Goal: Information Seeking & Learning: Learn about a topic

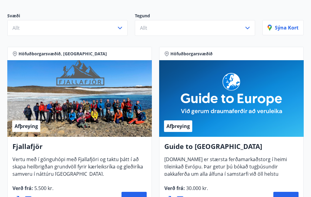
scroll to position [66, 0]
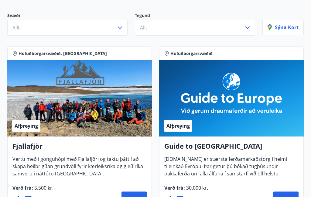
click at [122, 26] on icon "button" at bounding box center [119, 27] width 7 height 7
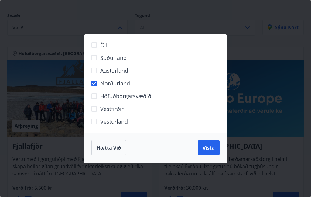
click at [212, 152] on button "Vista" at bounding box center [209, 147] width 22 height 15
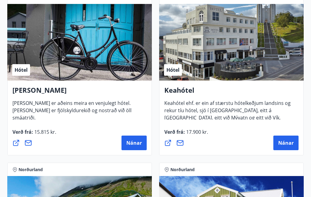
scroll to position [151, 0]
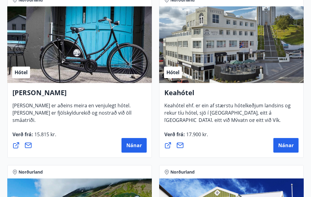
click at [135, 148] on span "Nánar" at bounding box center [133, 145] width 15 height 7
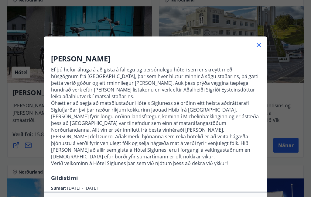
scroll to position [0, 0]
click at [260, 43] on icon at bounding box center [259, 45] width 4 height 4
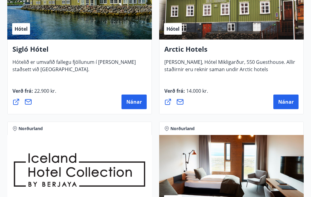
scroll to position [376, 0]
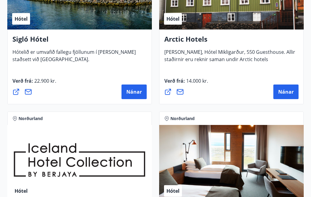
click at [289, 91] on span "Nánar" at bounding box center [285, 91] width 15 height 7
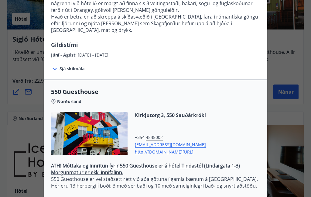
scroll to position [-4, 0]
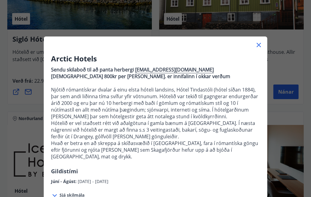
click at [262, 48] on icon at bounding box center [258, 44] width 7 height 7
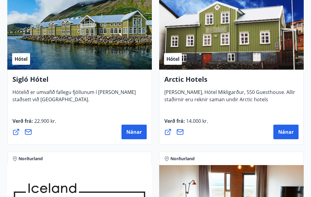
scroll to position [336, 0]
click at [134, 130] on span "Nánar" at bounding box center [133, 131] width 15 height 7
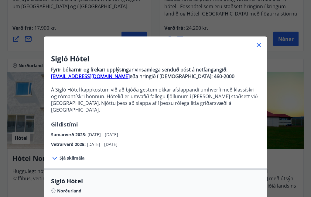
scroll to position [0, 0]
click at [260, 42] on icon at bounding box center [258, 44] width 7 height 7
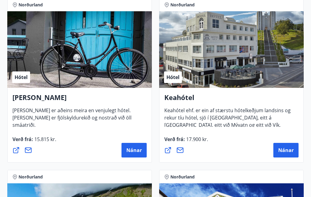
scroll to position [145, 0]
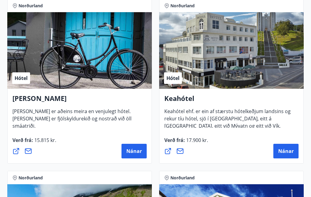
click at [135, 152] on span "Nánar" at bounding box center [133, 151] width 15 height 7
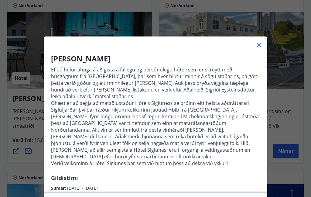
scroll to position [0, 0]
click at [261, 47] on icon at bounding box center [258, 44] width 7 height 7
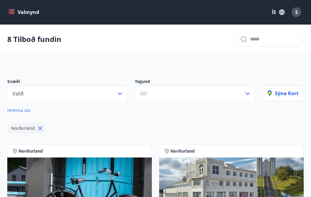
scroll to position [66, 0]
